Goal: Find specific page/section: Find specific page/section

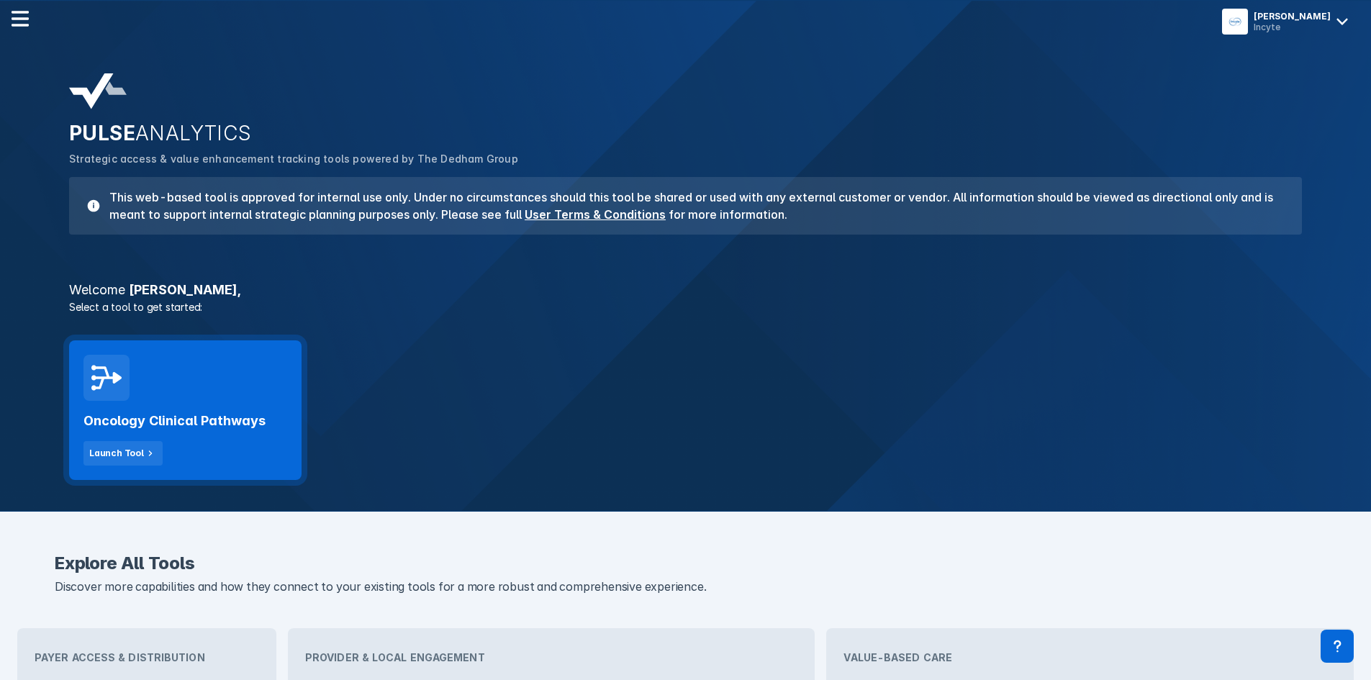
click at [219, 430] on div "Oncology Clinical Pathways Launch Tool" at bounding box center [185, 433] width 204 height 65
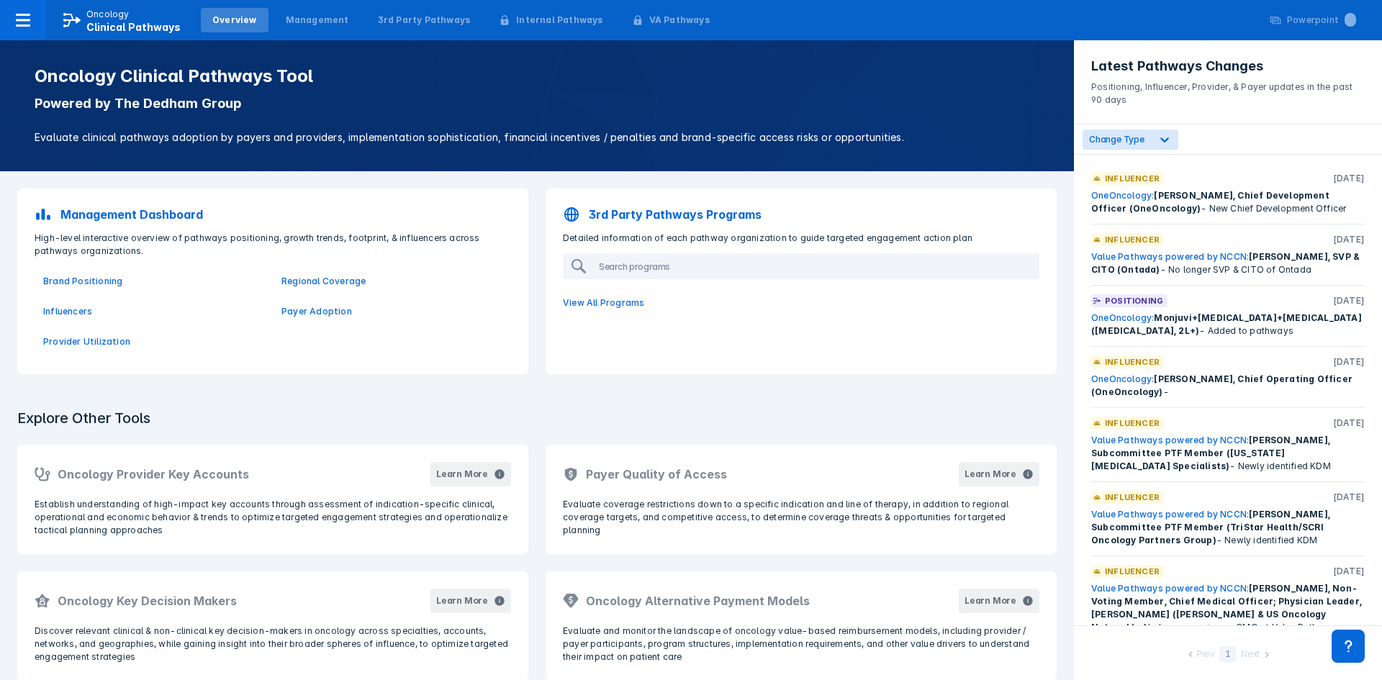
click at [234, 17] on div "Overview" at bounding box center [234, 20] width 45 height 13
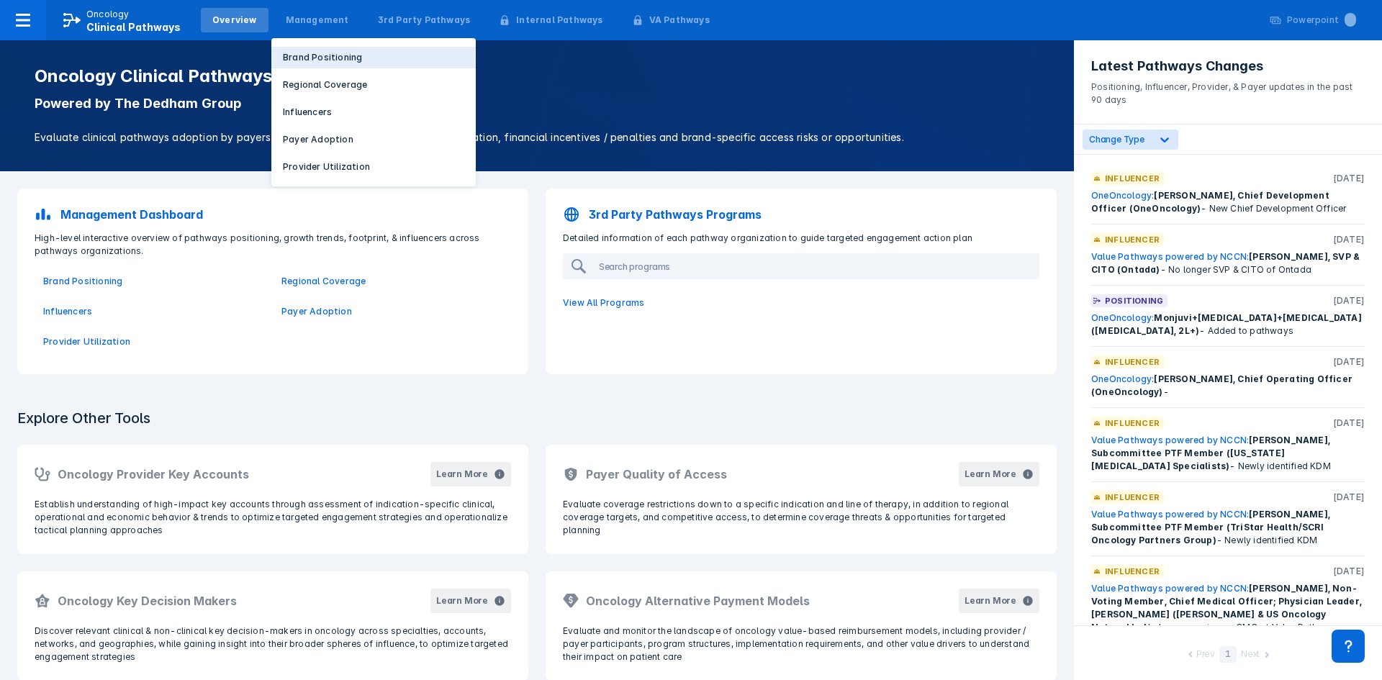
click at [308, 57] on p "Brand Positioning" at bounding box center [322, 57] width 79 height 13
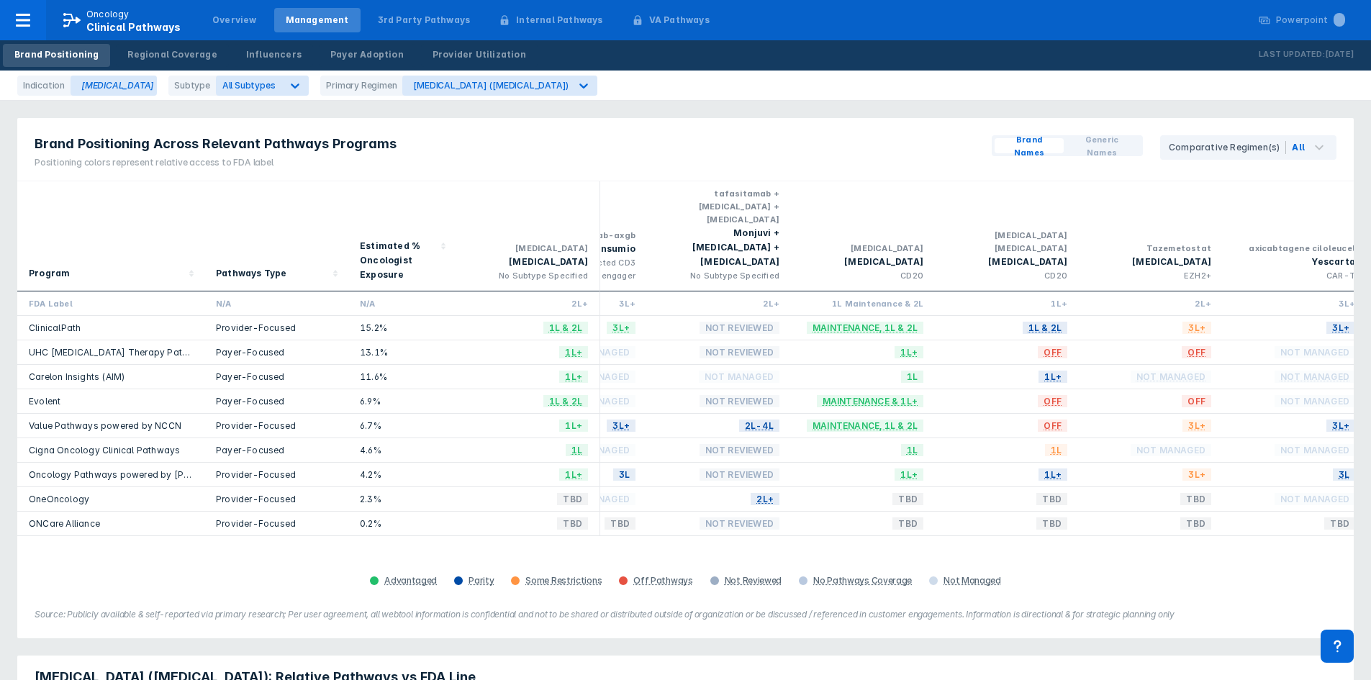
scroll to position [0, 974]
